Goal: Information Seeking & Learning: Learn about a topic

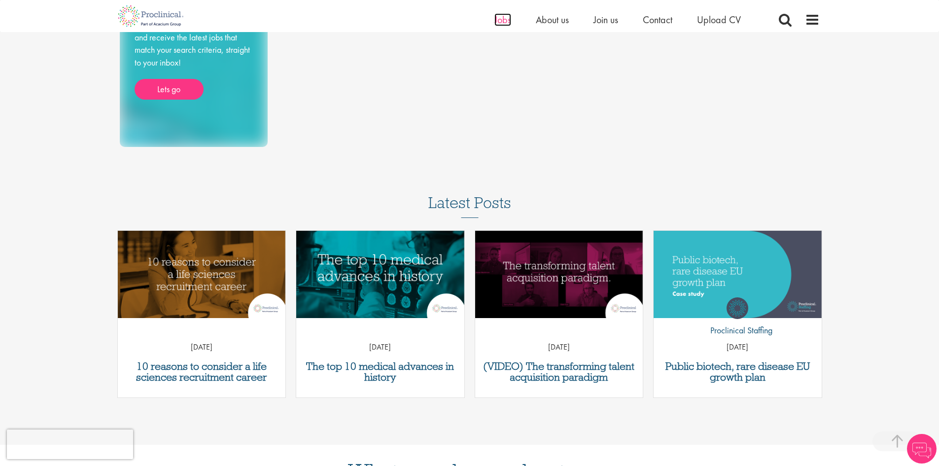
click at [503, 20] on span "Jobs" at bounding box center [502, 19] width 17 height 13
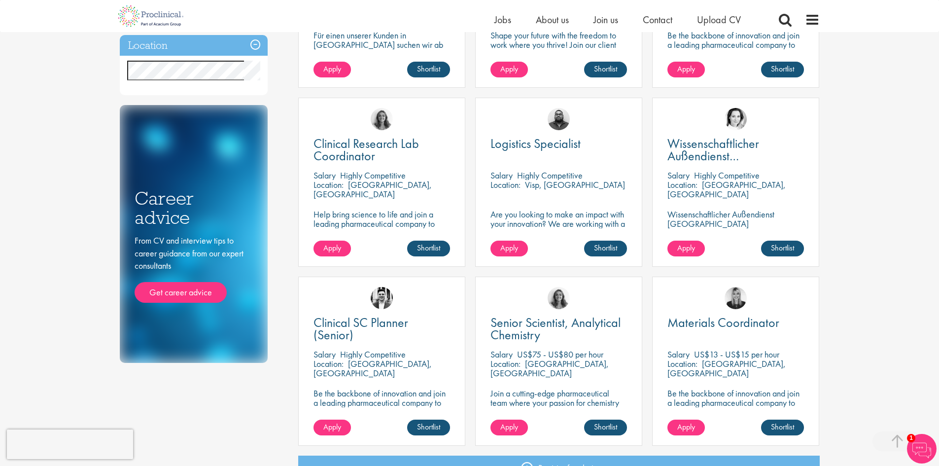
scroll to position [680, 0]
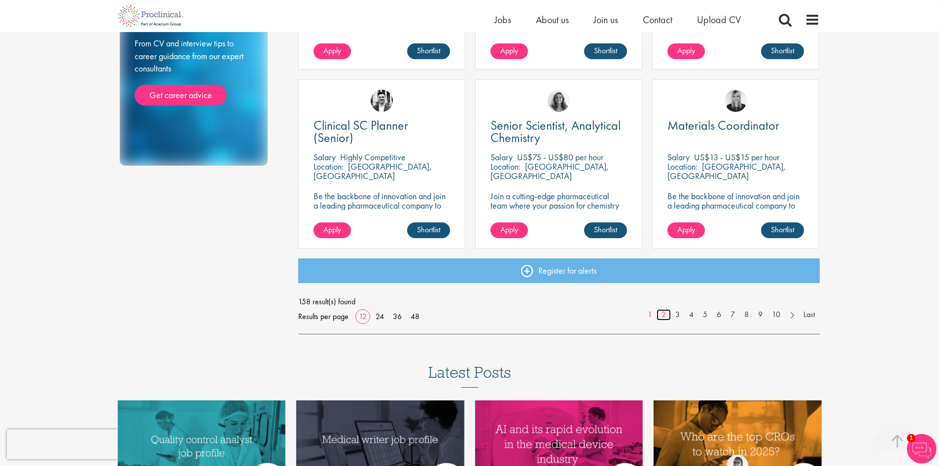
click at [662, 314] on link "2" at bounding box center [664, 314] width 14 height 11
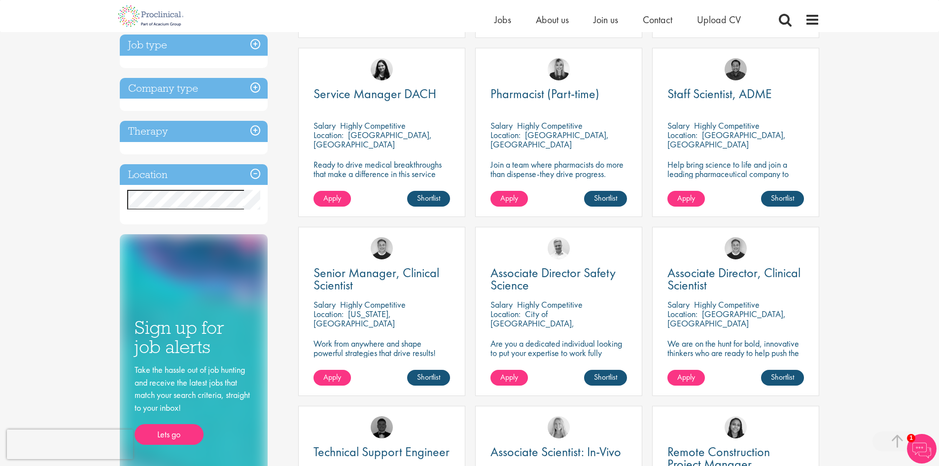
scroll to position [246, 0]
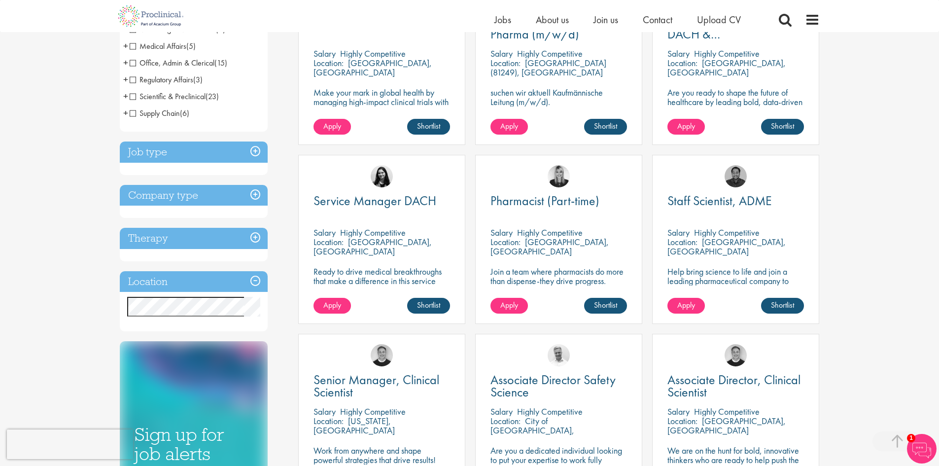
click at [257, 282] on h3 "Location" at bounding box center [194, 281] width 148 height 21
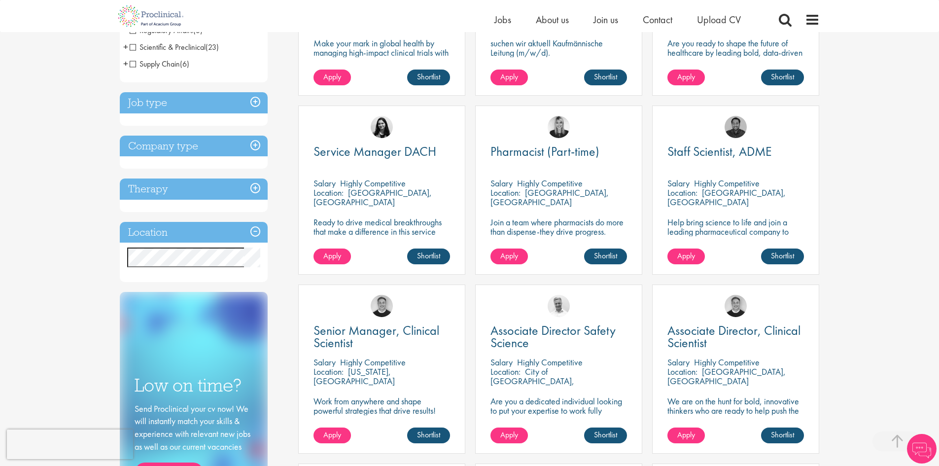
click at [211, 232] on h3 "Location" at bounding box center [194, 232] width 148 height 21
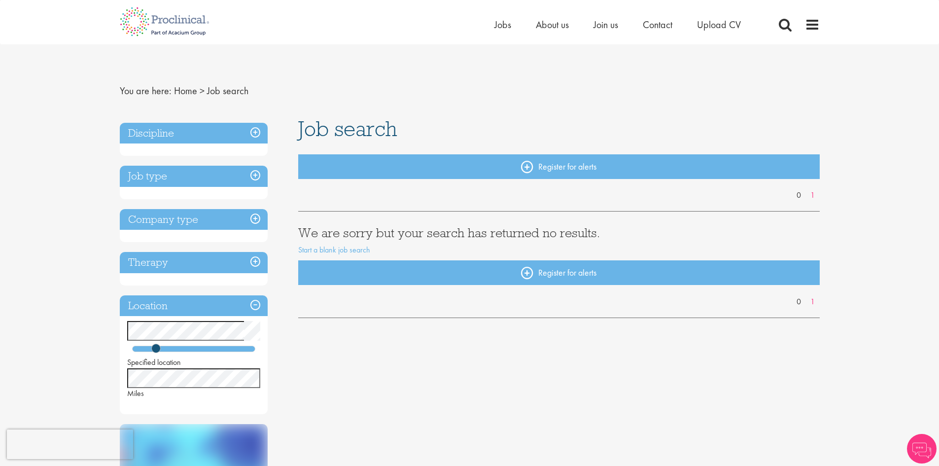
scroll to position [38973, 0]
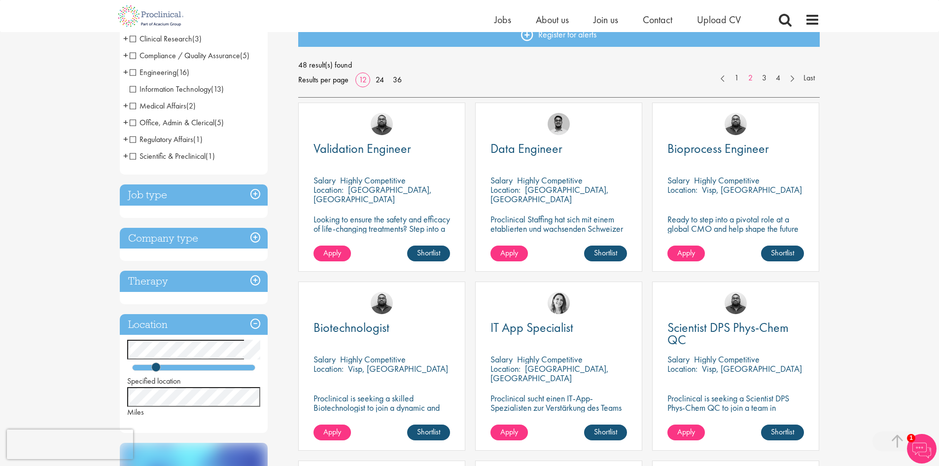
scroll to position [99, 0]
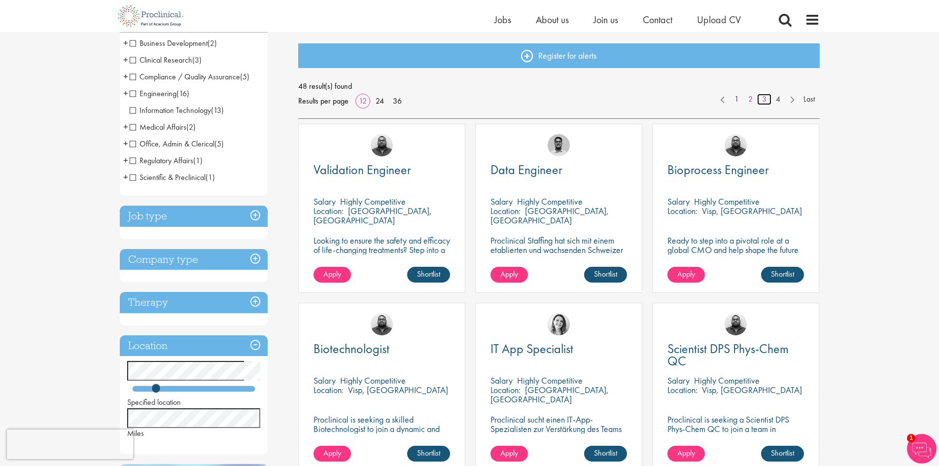
click at [768, 97] on link "3" at bounding box center [764, 99] width 14 height 11
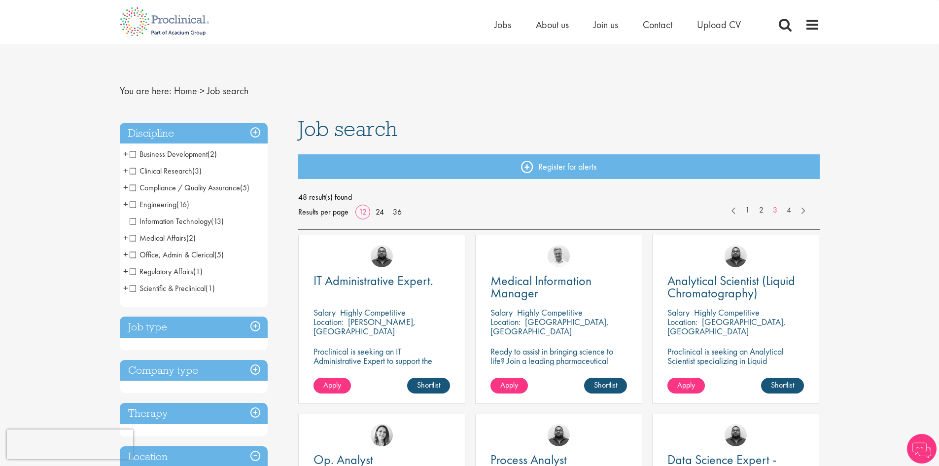
scroll to position [38973, 0]
click at [402, 286] on span "IT Administrative Expert." at bounding box center [374, 280] width 120 height 17
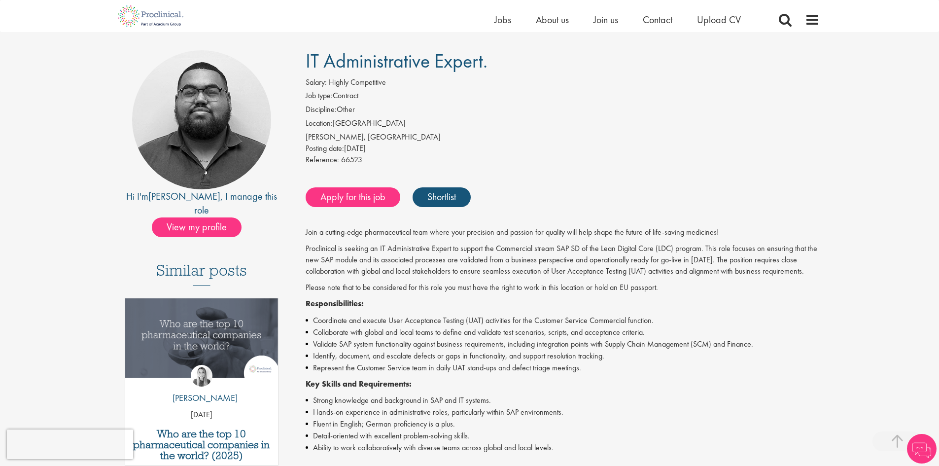
scroll to position [197, 0]
